Goal: Information Seeking & Learning: Learn about a topic

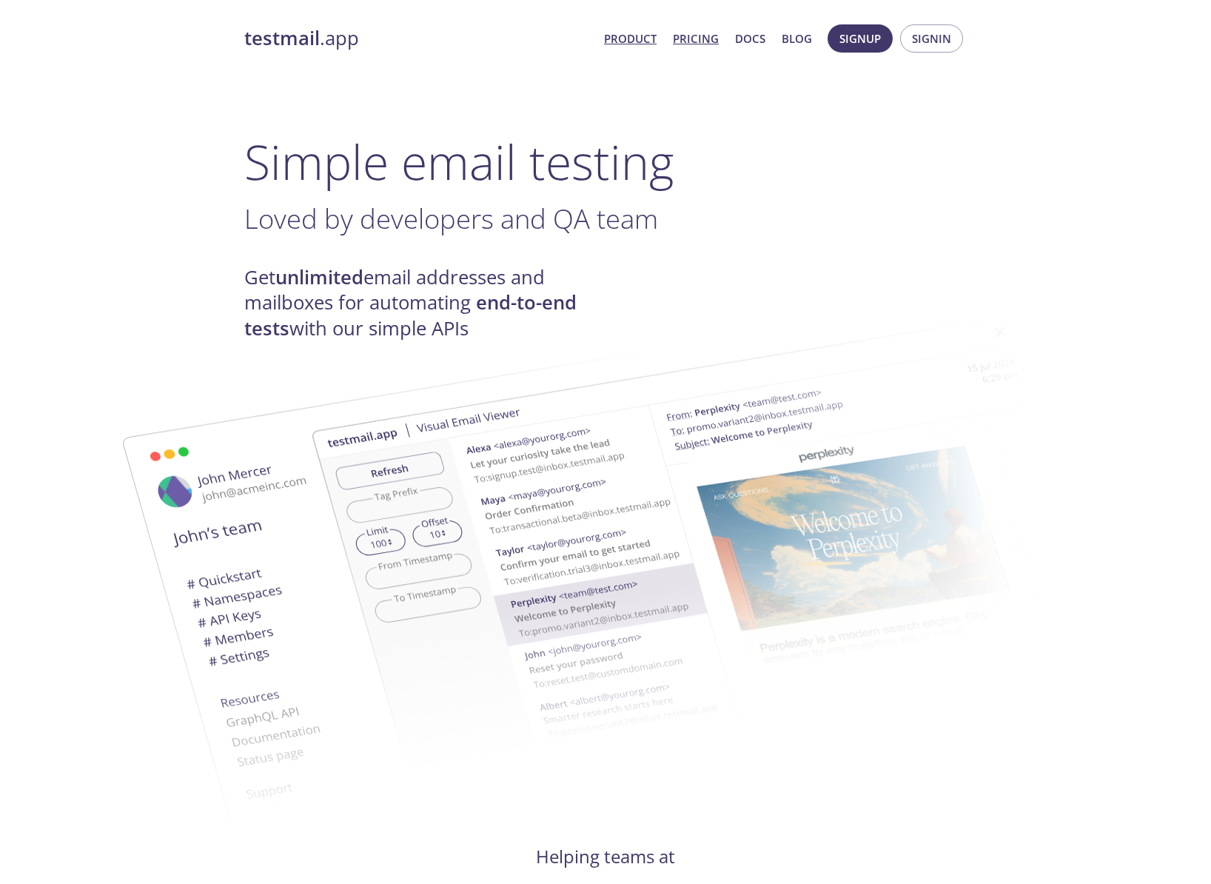
click at [691, 44] on link "Pricing" at bounding box center [696, 38] width 46 height 19
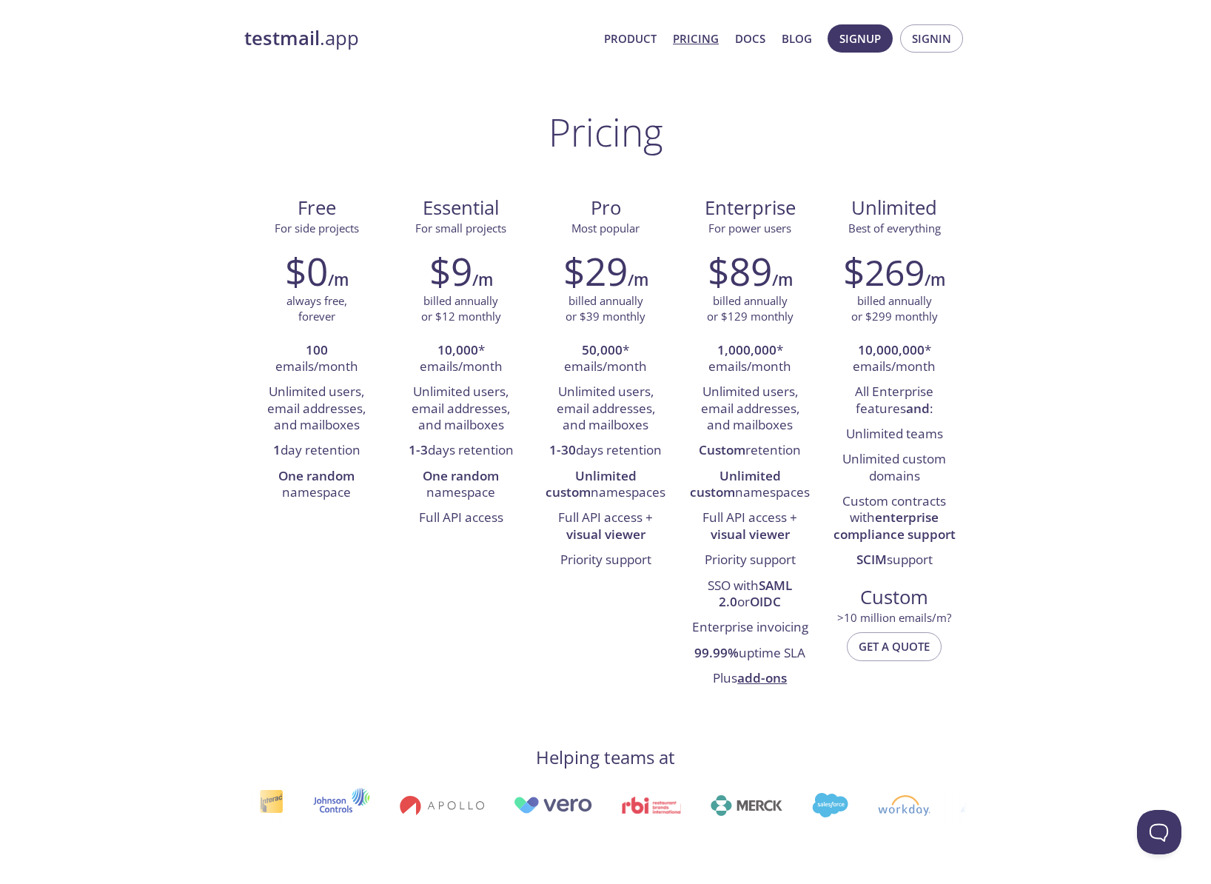
click at [301, 43] on strong "testmail" at bounding box center [282, 38] width 76 height 26
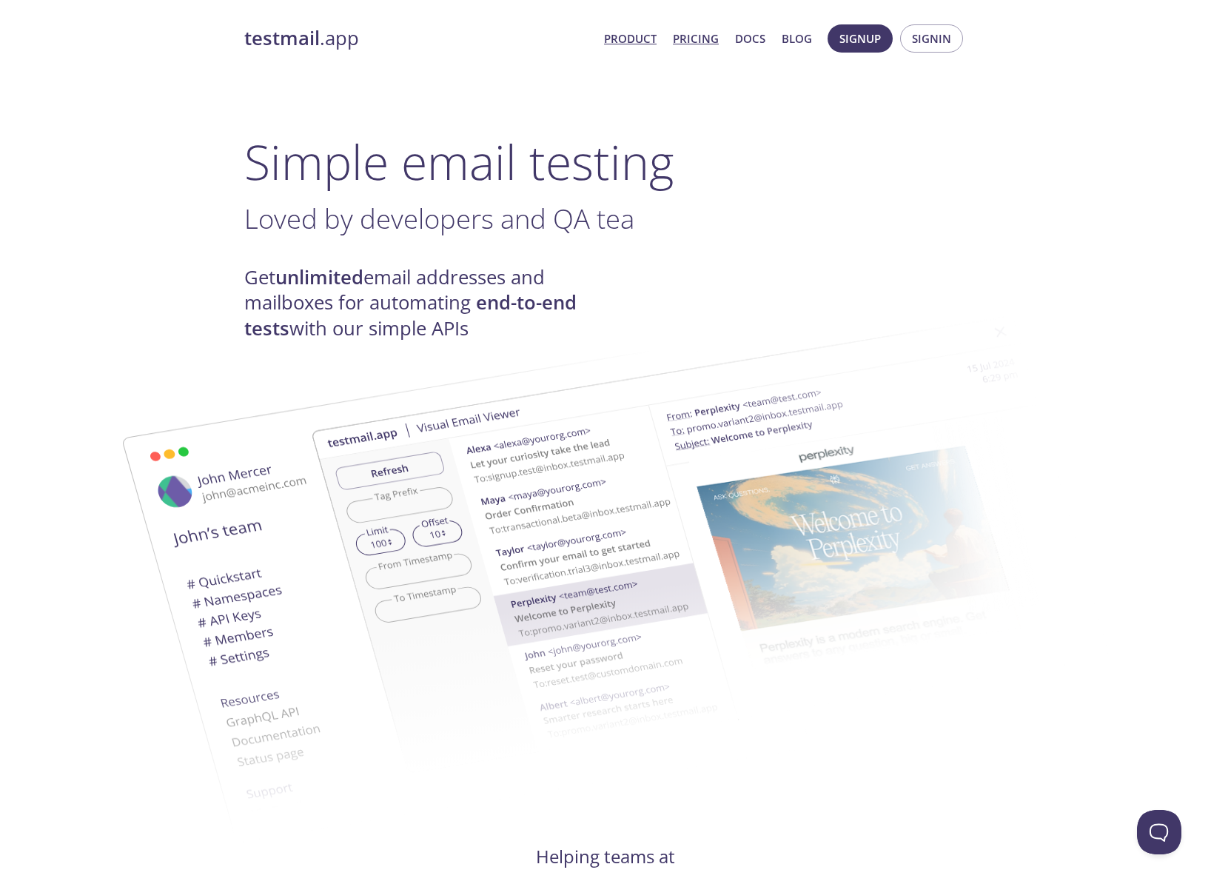
click at [715, 33] on link "Pricing" at bounding box center [696, 38] width 46 height 19
